Goal: Task Accomplishment & Management: Use online tool/utility

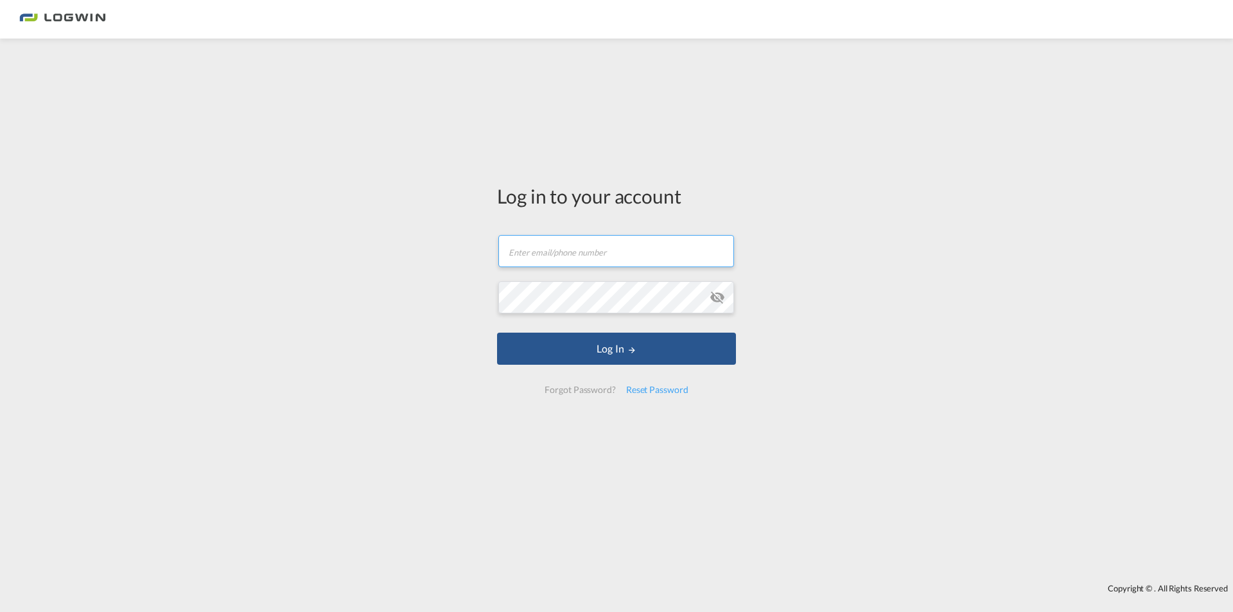
click at [586, 249] on input "text" at bounding box center [616, 251] width 236 height 32
click at [497, 333] on button "Log In" at bounding box center [616, 349] width 239 height 32
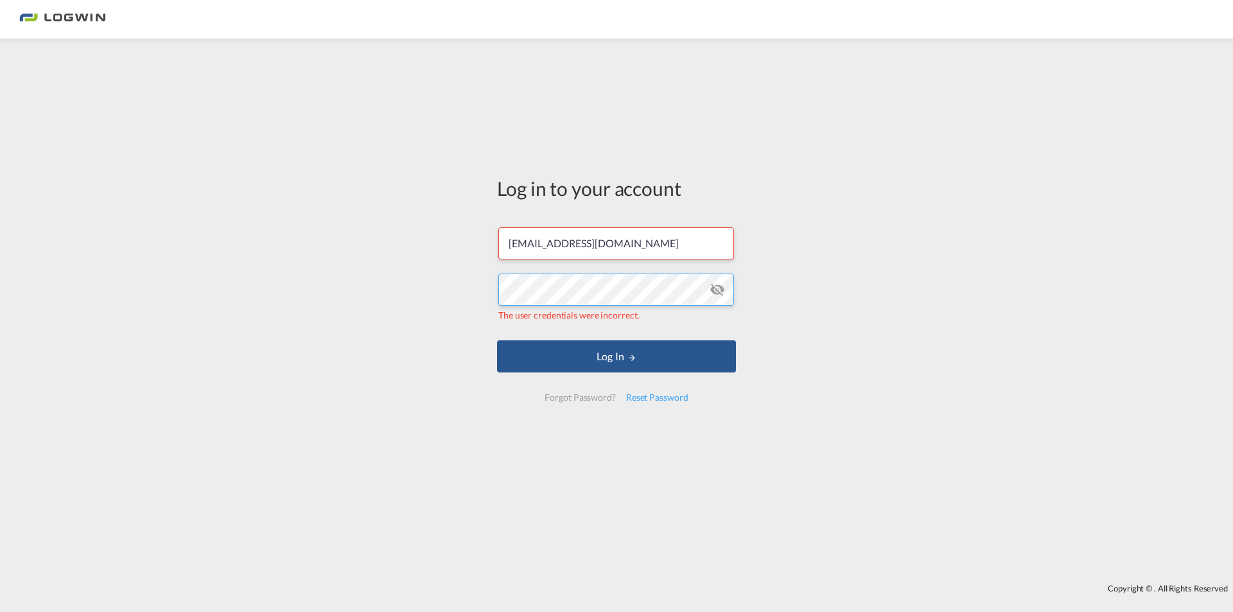
click at [404, 324] on div "Log in to your account [EMAIL_ADDRESS][DOMAIN_NAME] The user credentials were i…" at bounding box center [616, 311] width 1233 height 532
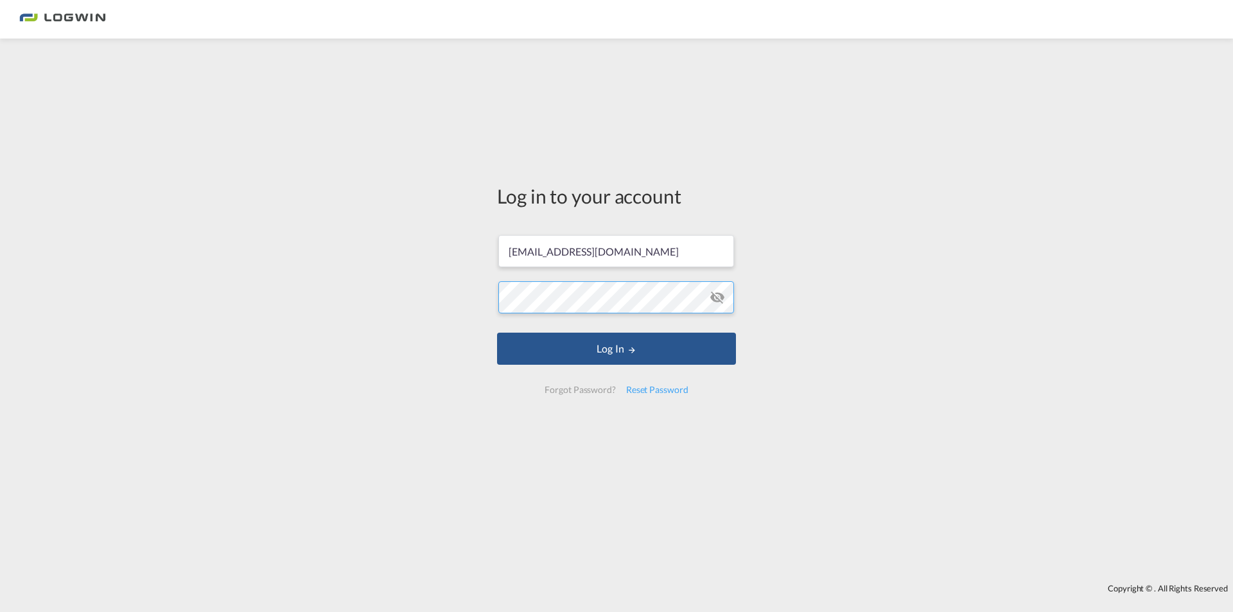
click at [497, 333] on button "Log In" at bounding box center [616, 349] width 239 height 32
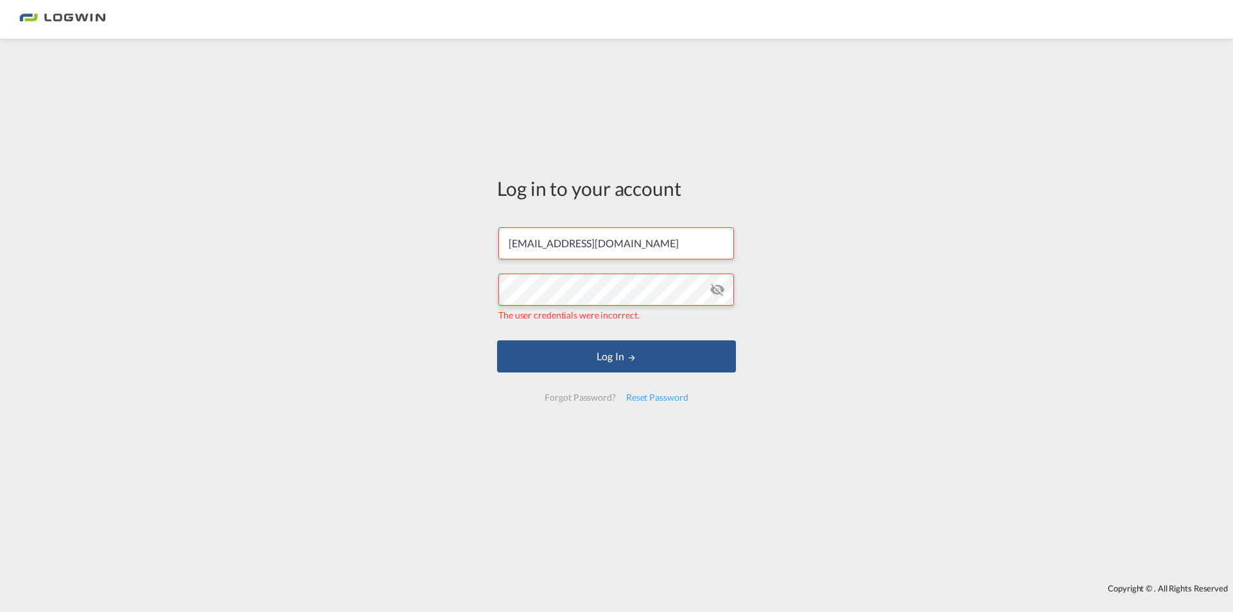
click at [714, 291] on md-icon "icon-eye-off" at bounding box center [716, 289] width 15 height 15
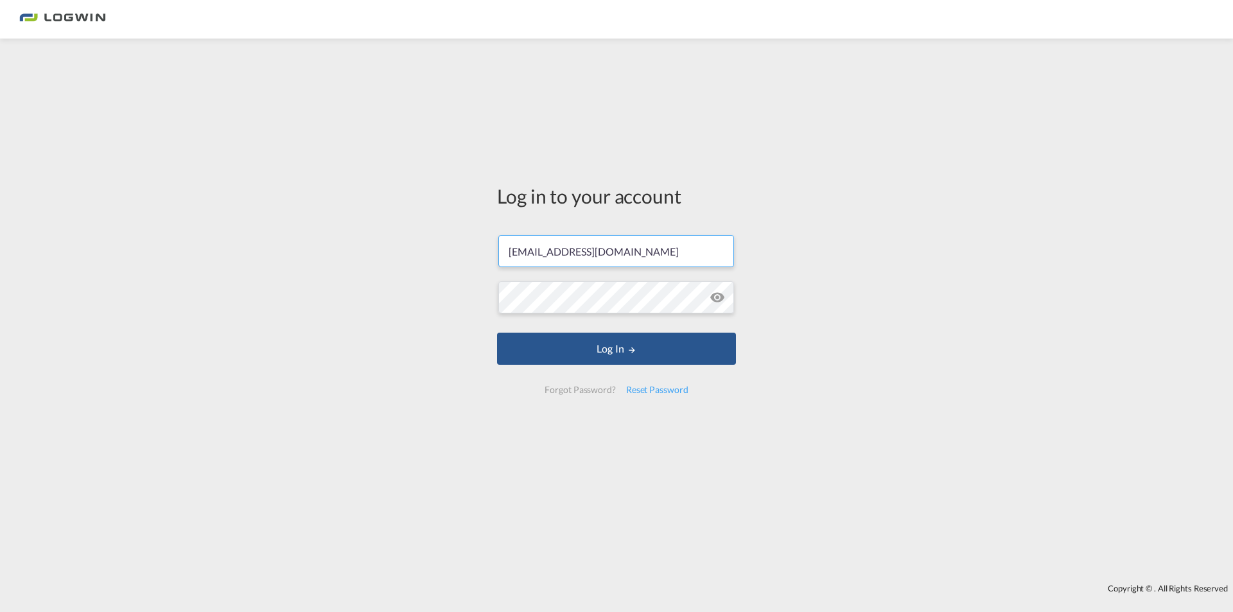
click at [530, 252] on input "[EMAIL_ADDRESS][DOMAIN_NAME]" at bounding box center [616, 251] width 236 height 32
type input "[PERSON_NAME][EMAIL_ADDRESS][DOMAIN_NAME]"
click at [609, 346] on button "Log In" at bounding box center [616, 349] width 239 height 32
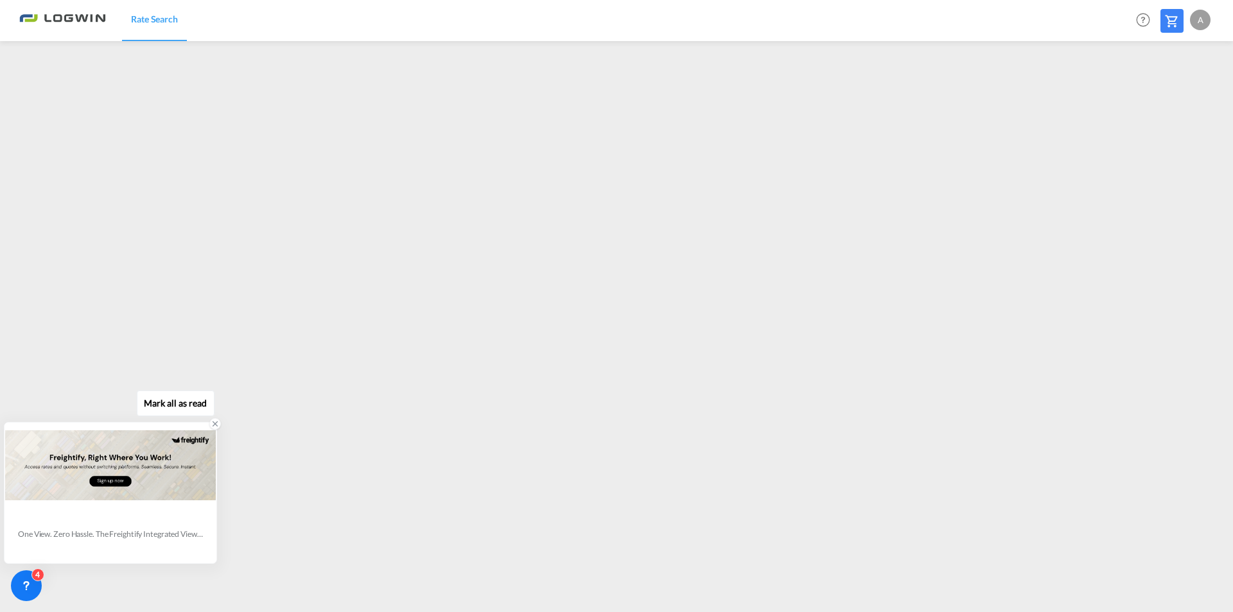
click at [214, 422] on icon at bounding box center [215, 423] width 9 height 9
